Goal: Book appointment/travel/reservation

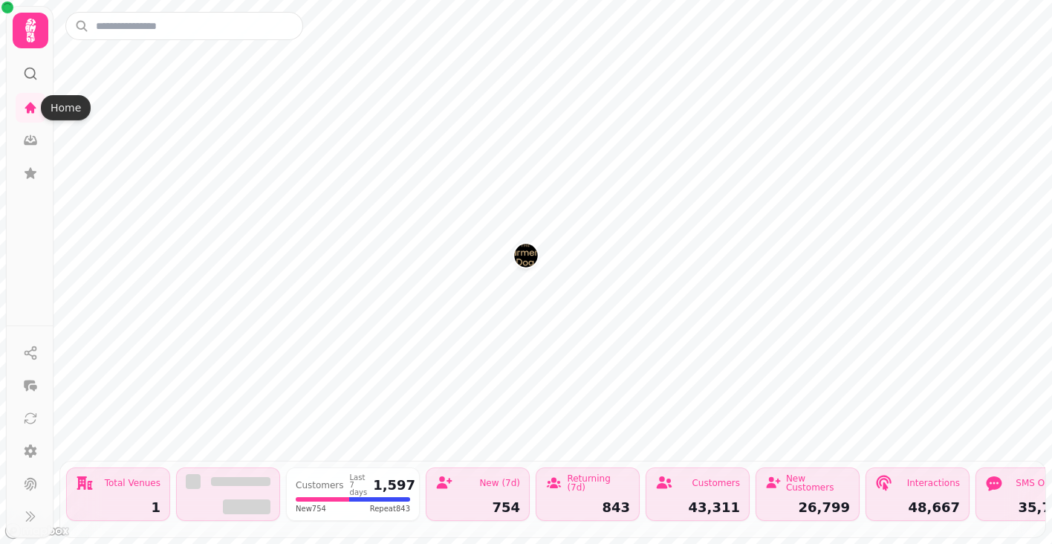
click at [40, 40] on icon at bounding box center [31, 31] width 30 height 30
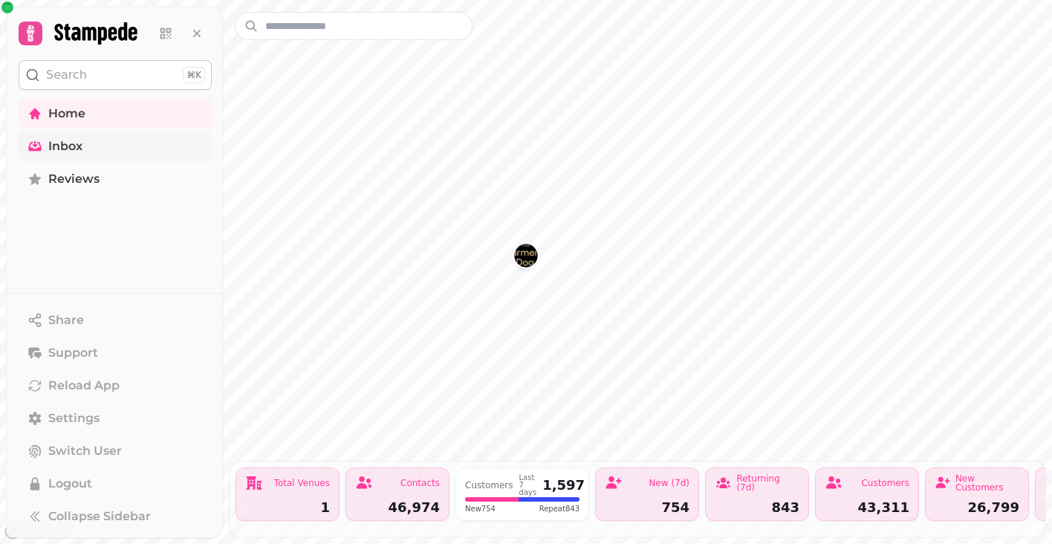
click at [107, 132] on link "Inbox" at bounding box center [115, 147] width 193 height 30
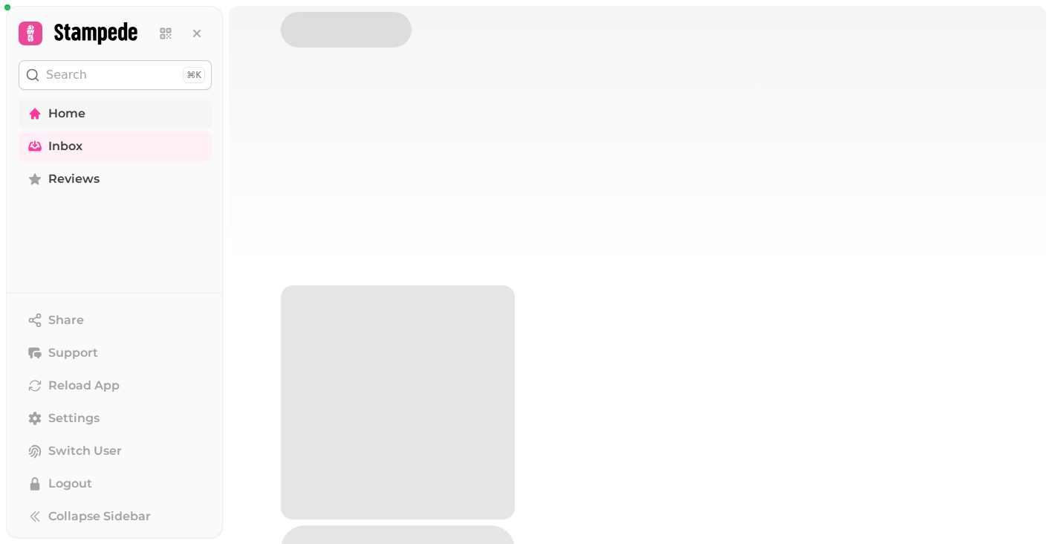
click at [115, 117] on link "Home" at bounding box center [115, 114] width 193 height 30
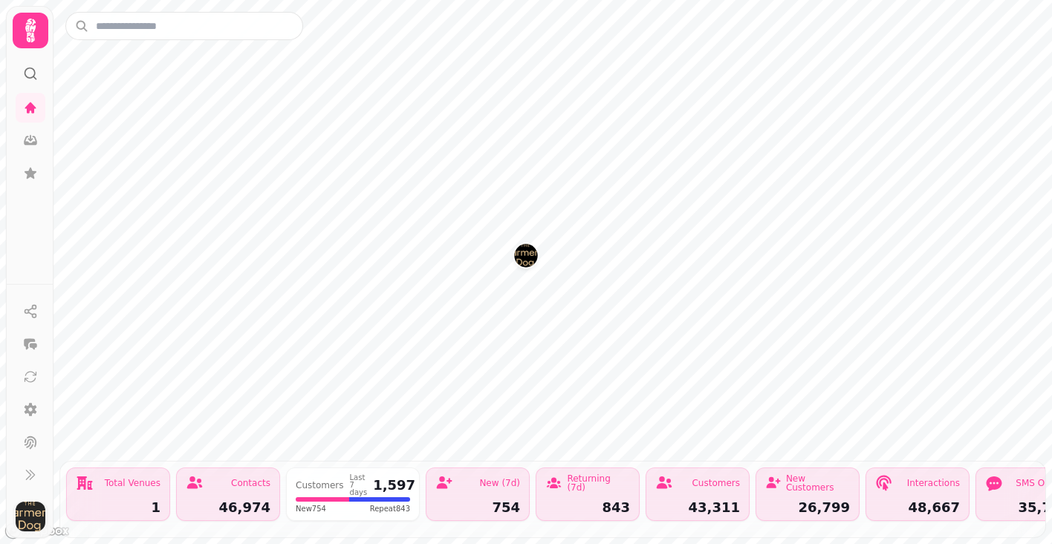
click at [32, 526] on img "button" at bounding box center [31, 517] width 30 height 30
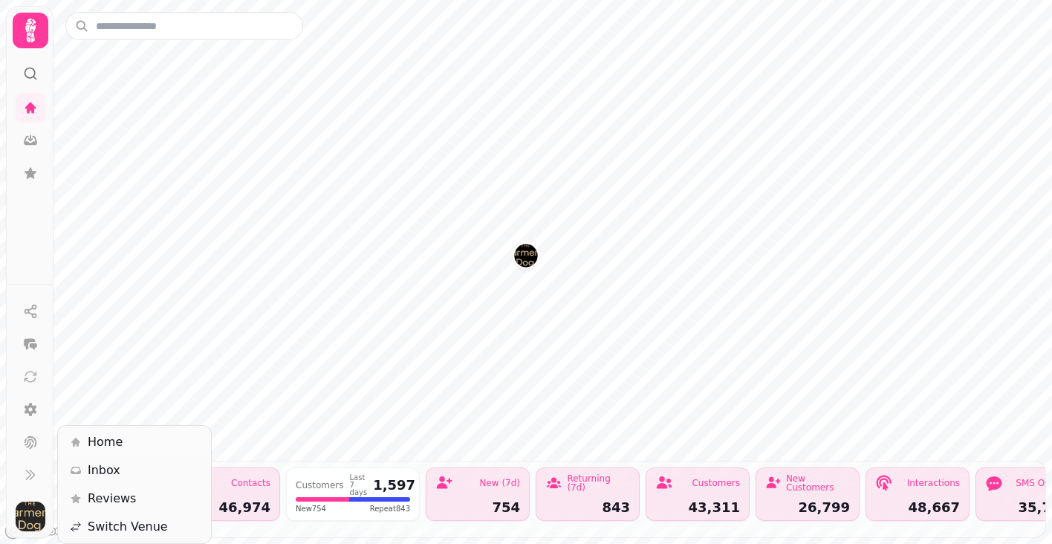
click at [117, 446] on span "Home" at bounding box center [105, 442] width 35 height 18
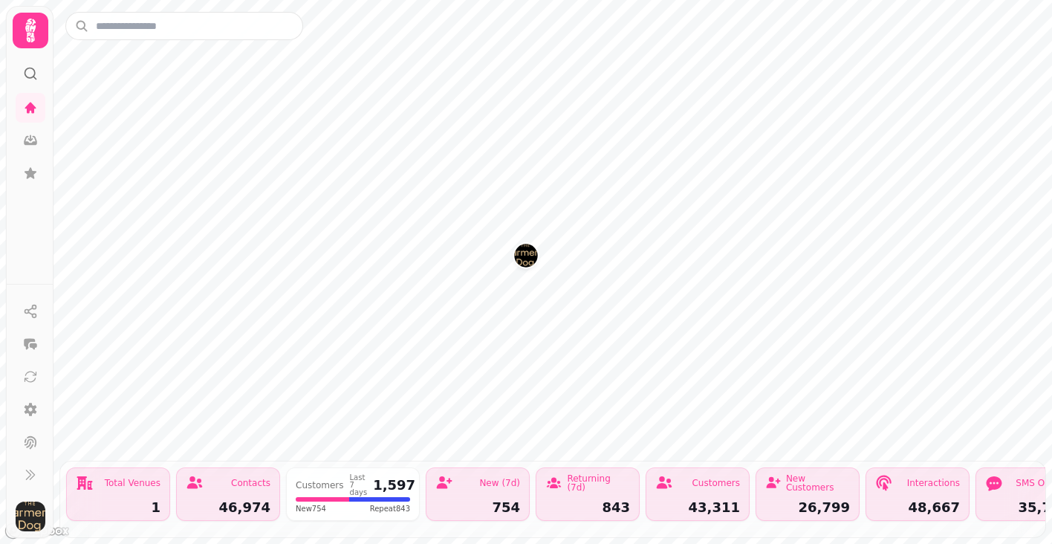
click at [525, 266] on img "The Farmers Dog" at bounding box center [525, 255] width 23 height 23
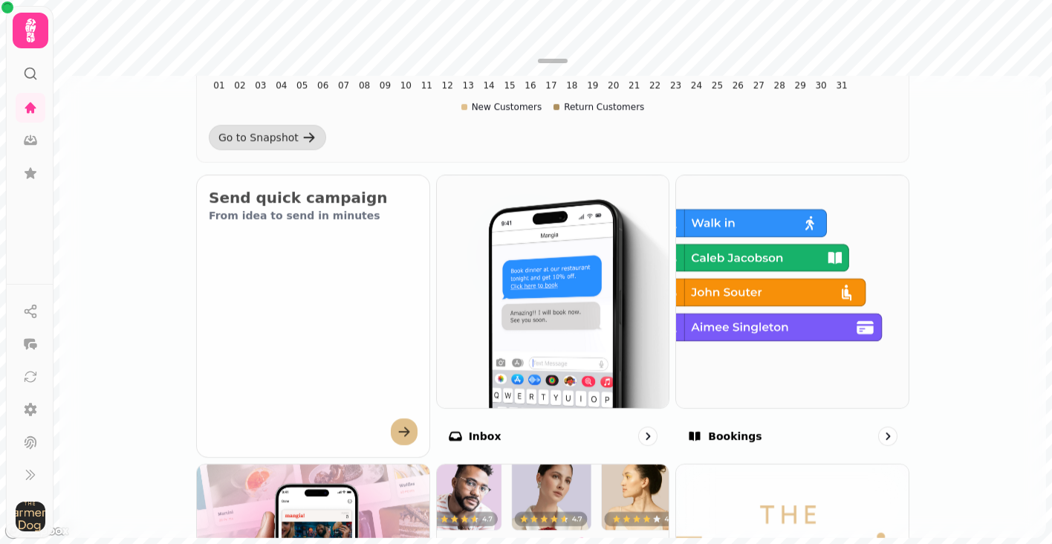
scroll to position [485, 0]
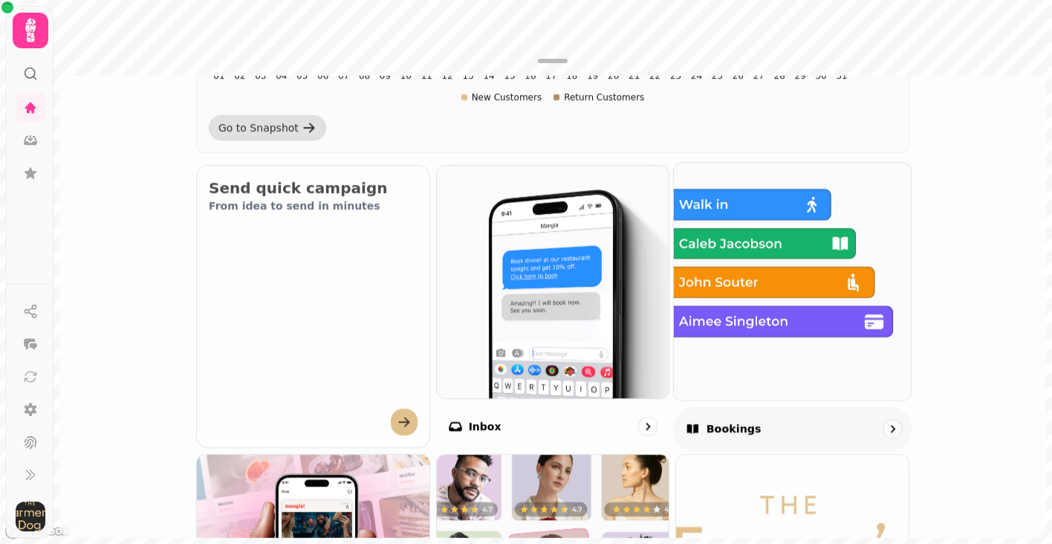
click at [710, 329] on img at bounding box center [792, 281] width 261 height 261
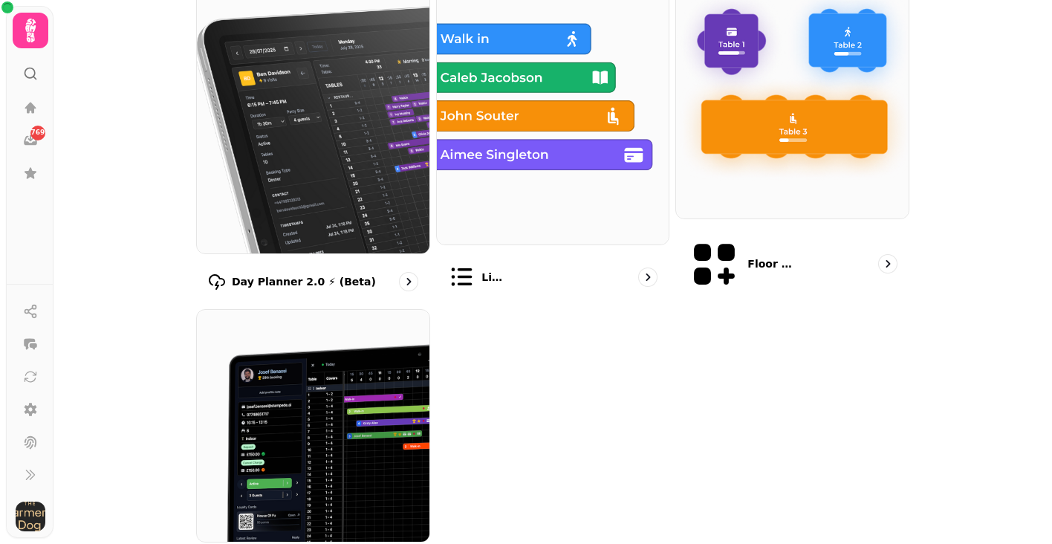
scroll to position [199, 0]
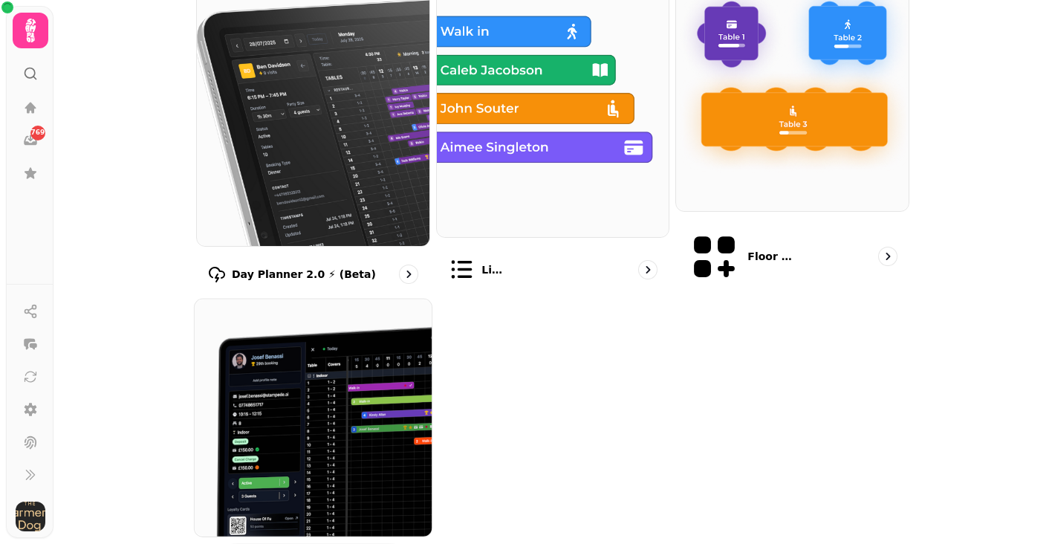
click at [340, 473] on img at bounding box center [313, 417] width 261 height 261
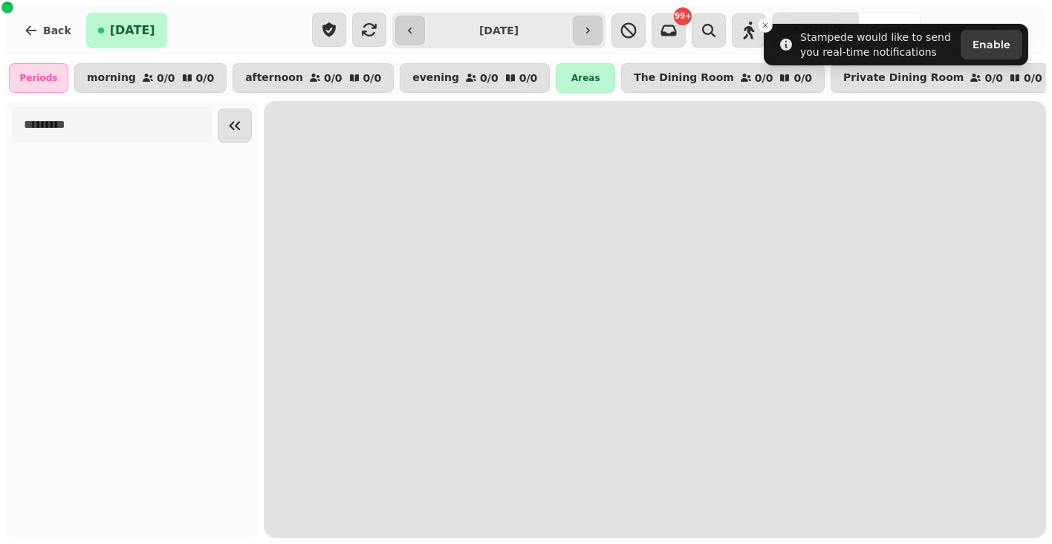
click at [543, 33] on input "**********" at bounding box center [499, 31] width 143 height 24
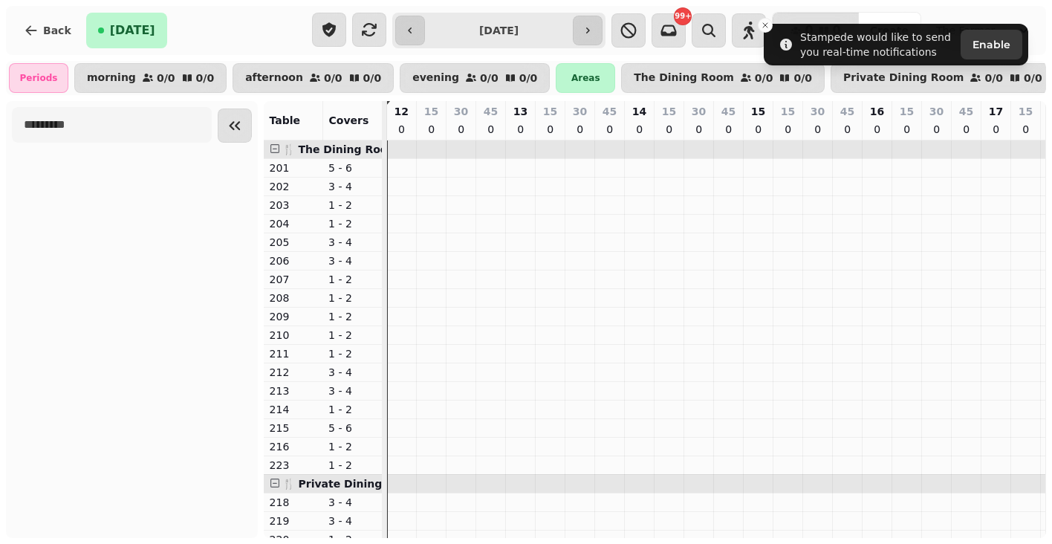
type input "**********"
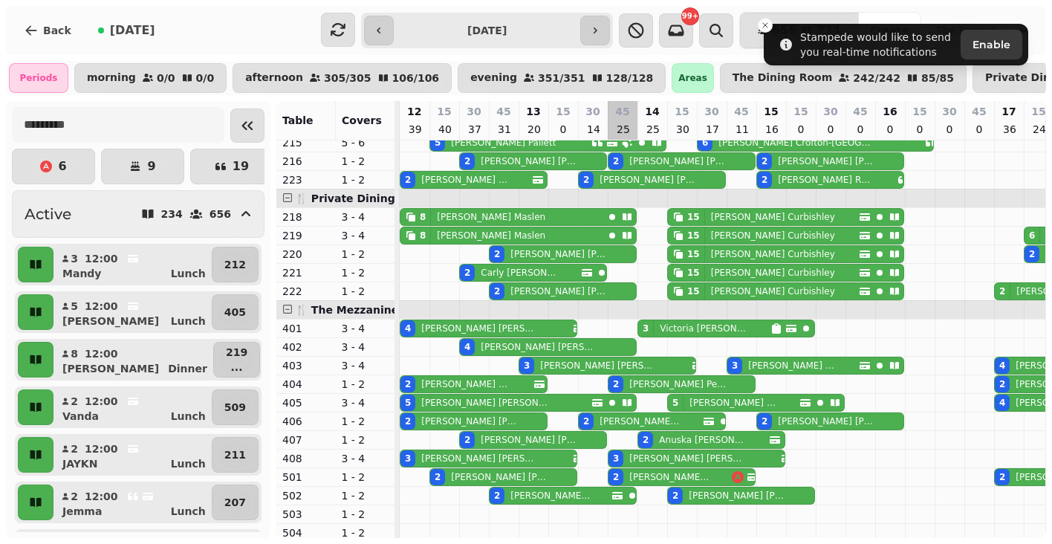
scroll to position [300, 0]
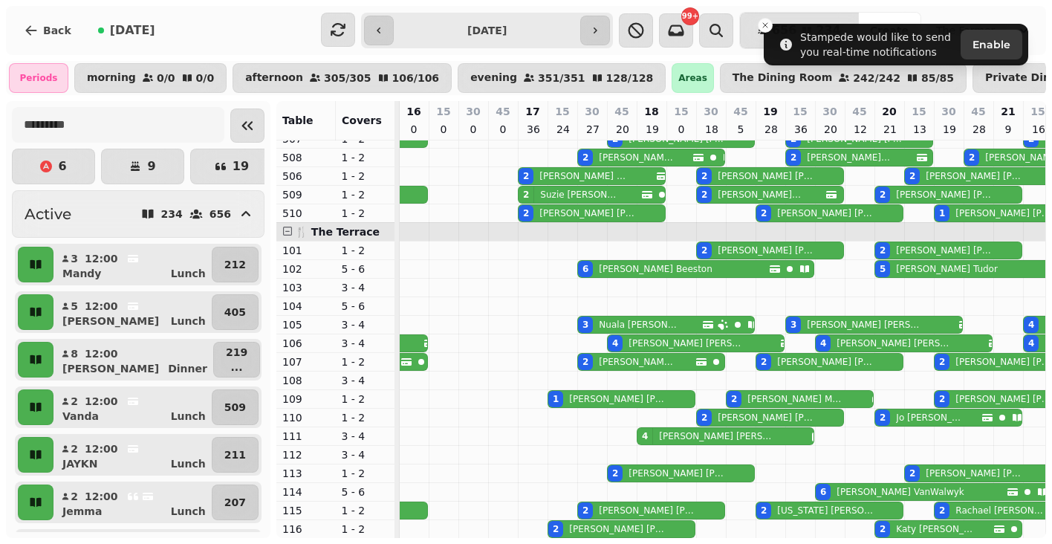
click at [693, 429] on div "[PERSON_NAME]" at bounding box center [713, 436] width 121 height 16
select select "**********"
select select "*"
select select "****"
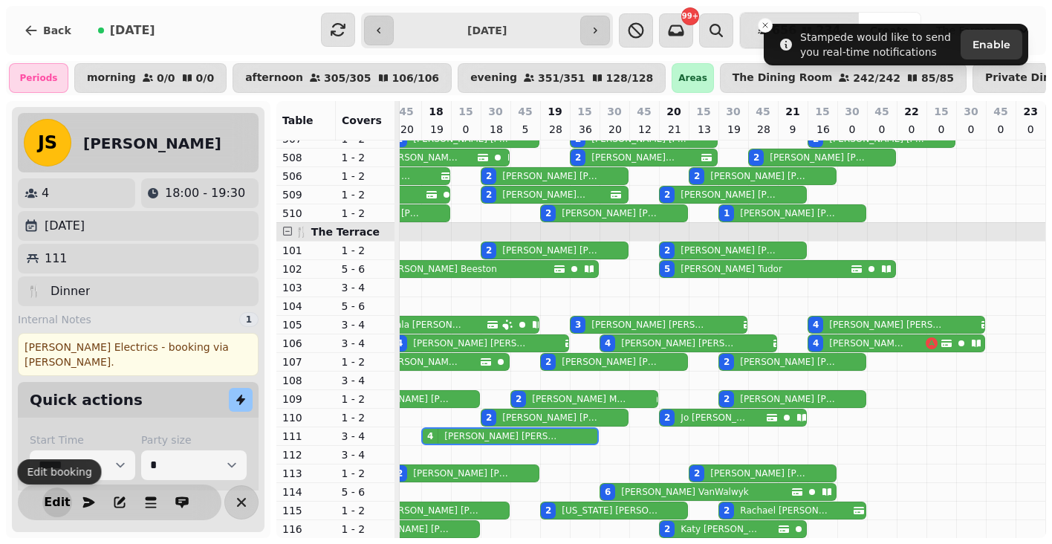
click at [53, 515] on button "Edit" at bounding box center [57, 503] width 30 height 30
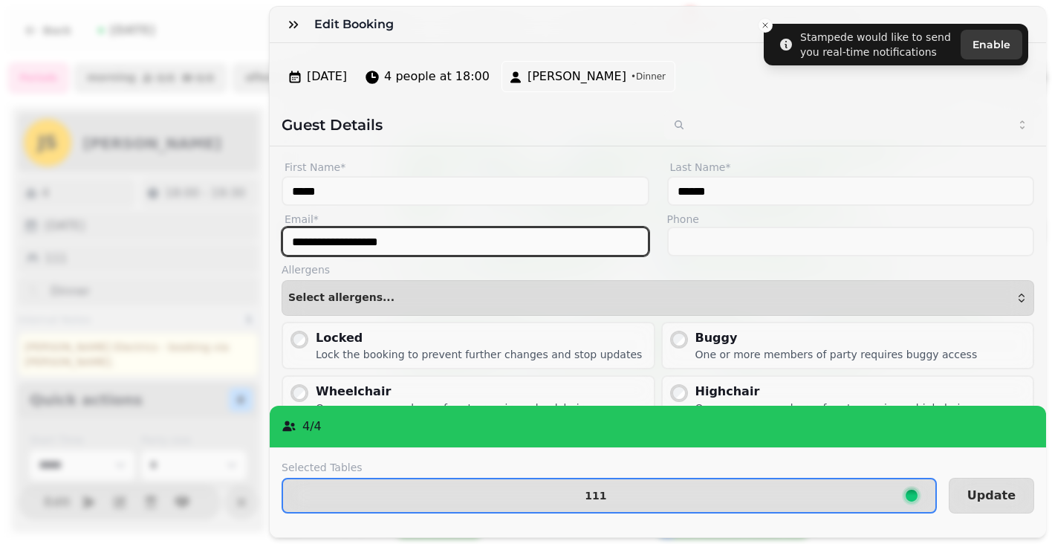
type input "**********"
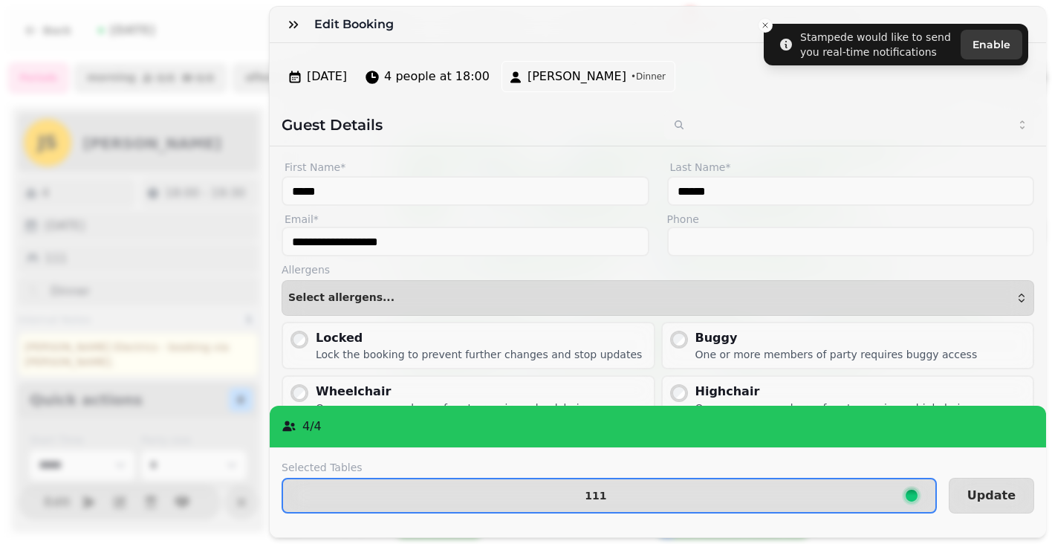
click at [767, 20] on div "Edit Booking" at bounding box center [658, 25] width 777 height 36
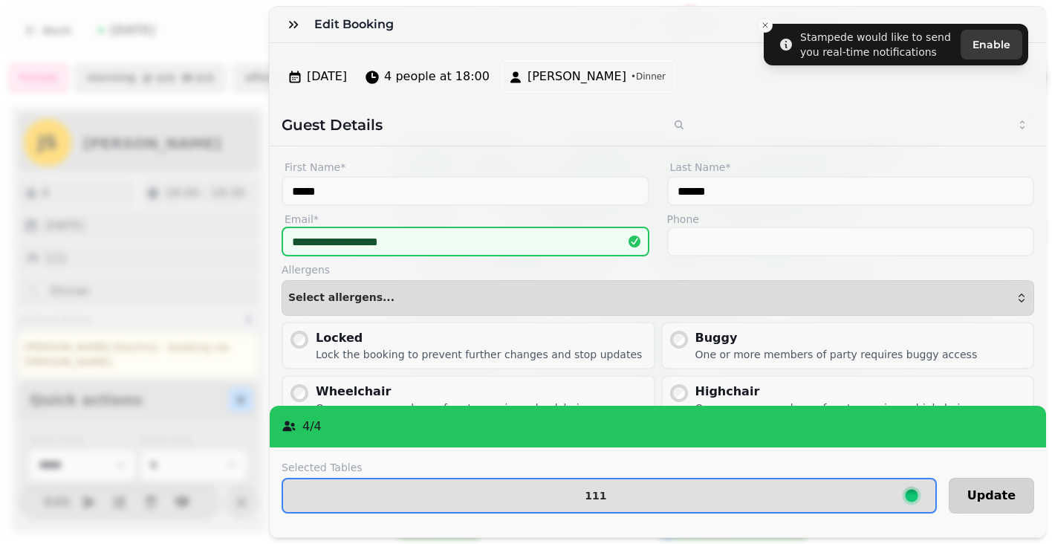
click at [986, 502] on span "Update" at bounding box center [992, 496] width 48 height 12
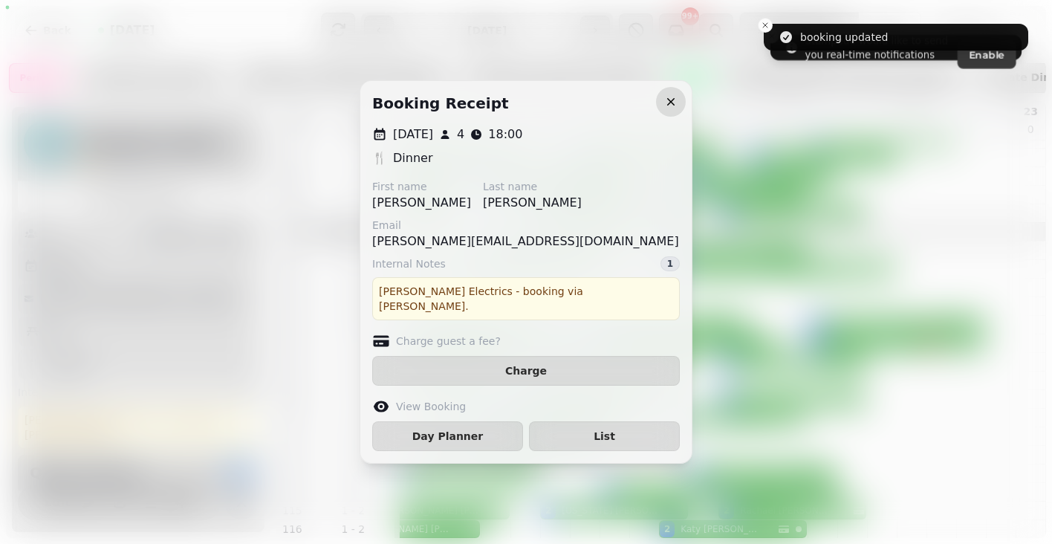
click at [673, 106] on icon "button" at bounding box center [670, 101] width 7 height 7
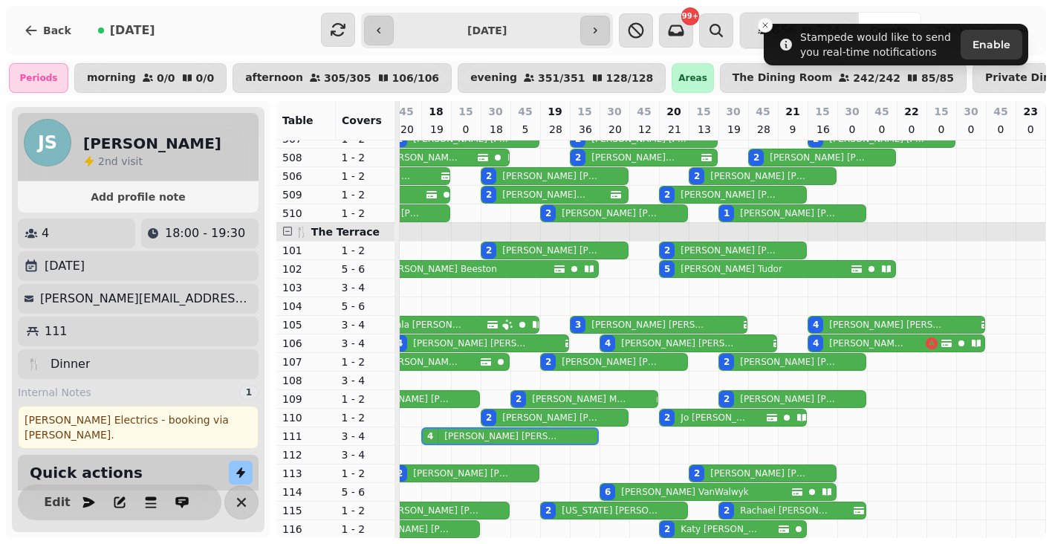
click at [531, 441] on div "4 [PERSON_NAME]" at bounding box center [509, 436] width 173 height 15
click at [540, 435] on div "4 [PERSON_NAME]" at bounding box center [509, 436] width 173 height 15
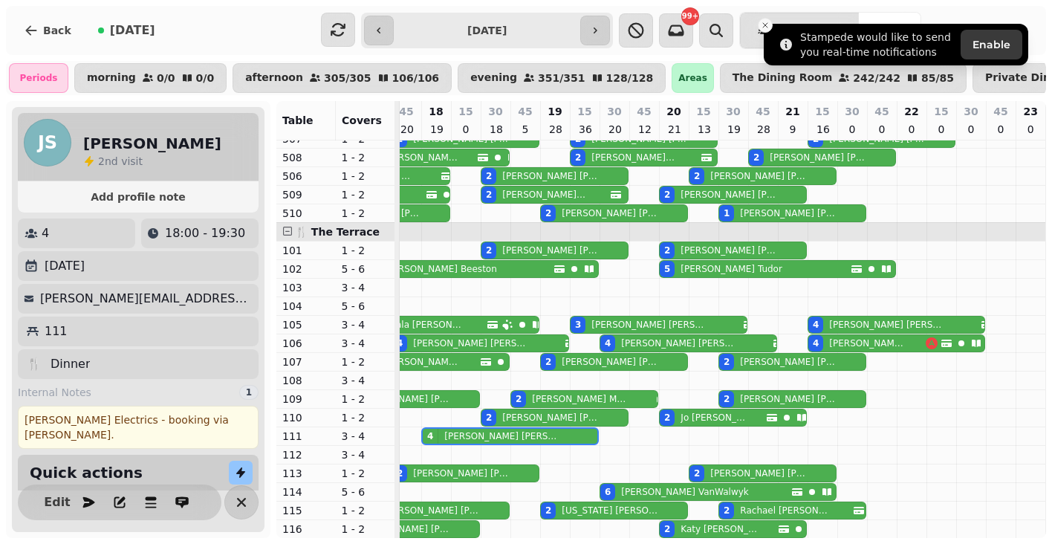
click at [768, 28] on icon "Close toast" at bounding box center [765, 25] width 9 height 9
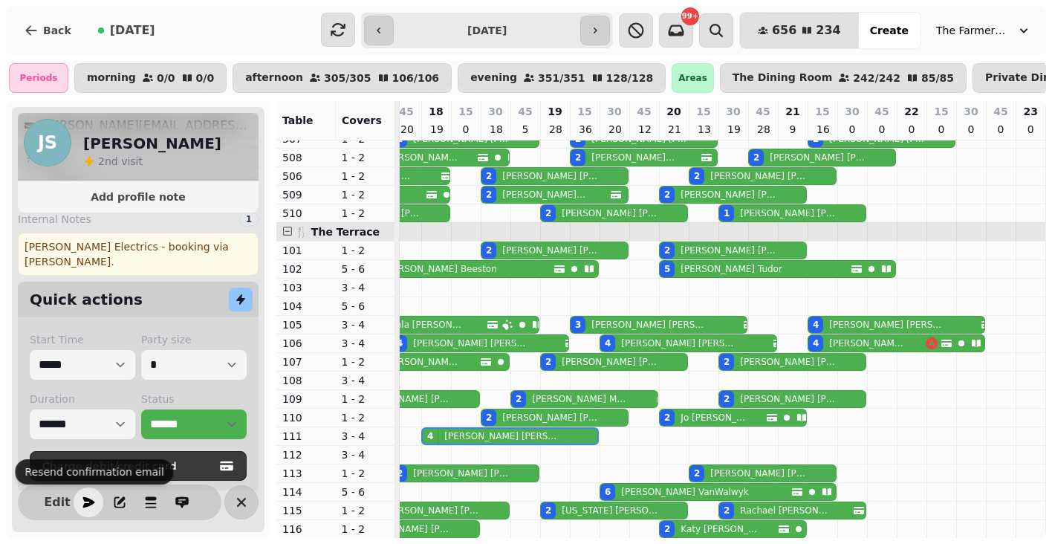
click at [83, 501] on icon "button" at bounding box center [88, 502] width 15 height 15
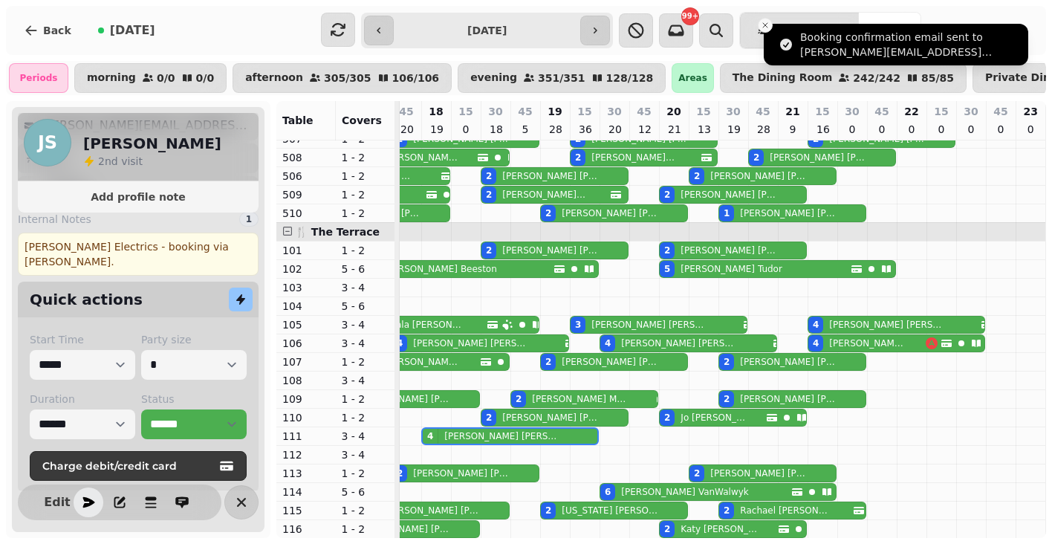
click at [769, 25] on icon "Close toast" at bounding box center [765, 25] width 9 height 9
